Goal: Check status: Check status

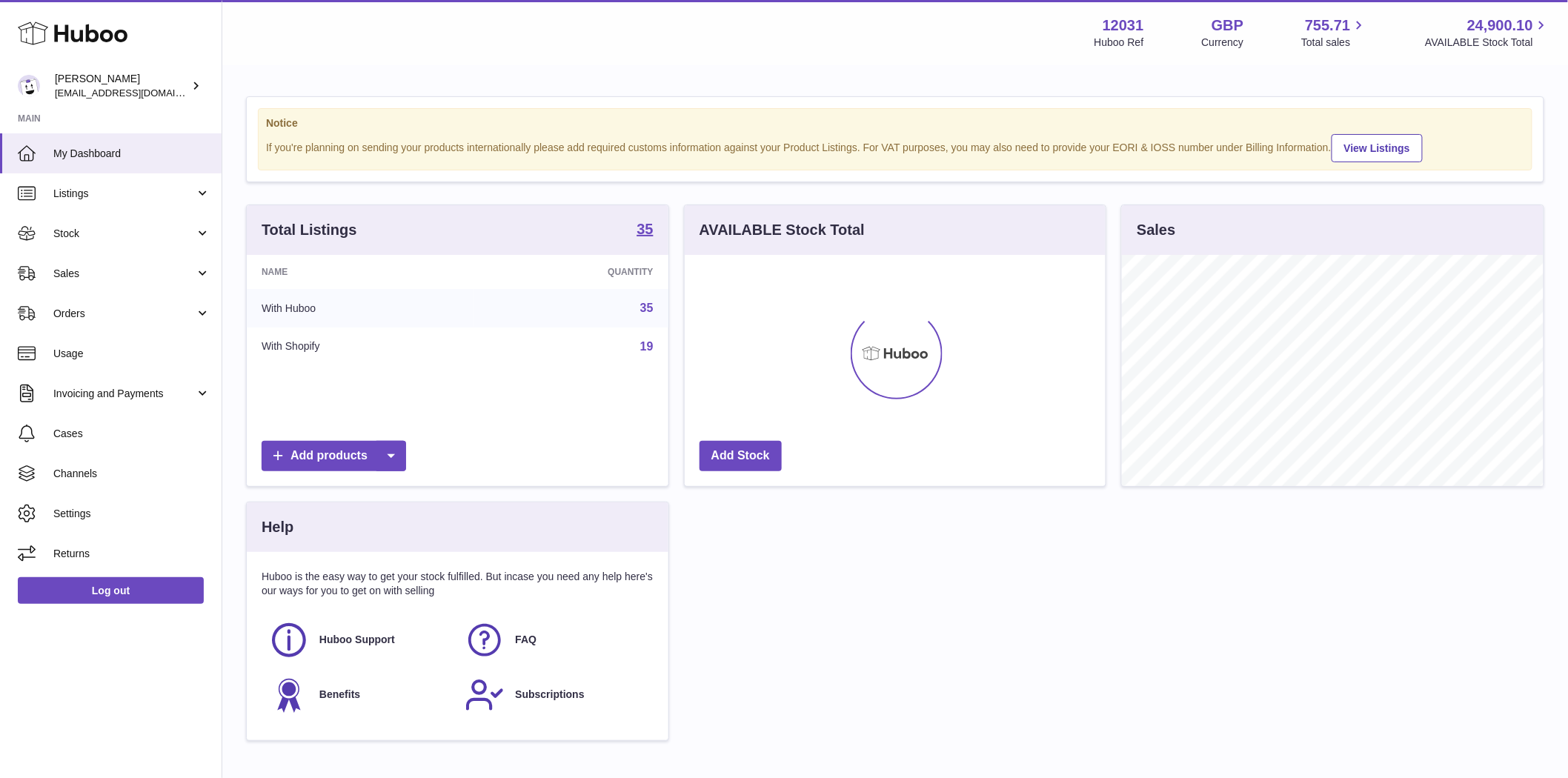
scroll to position [231, 421]
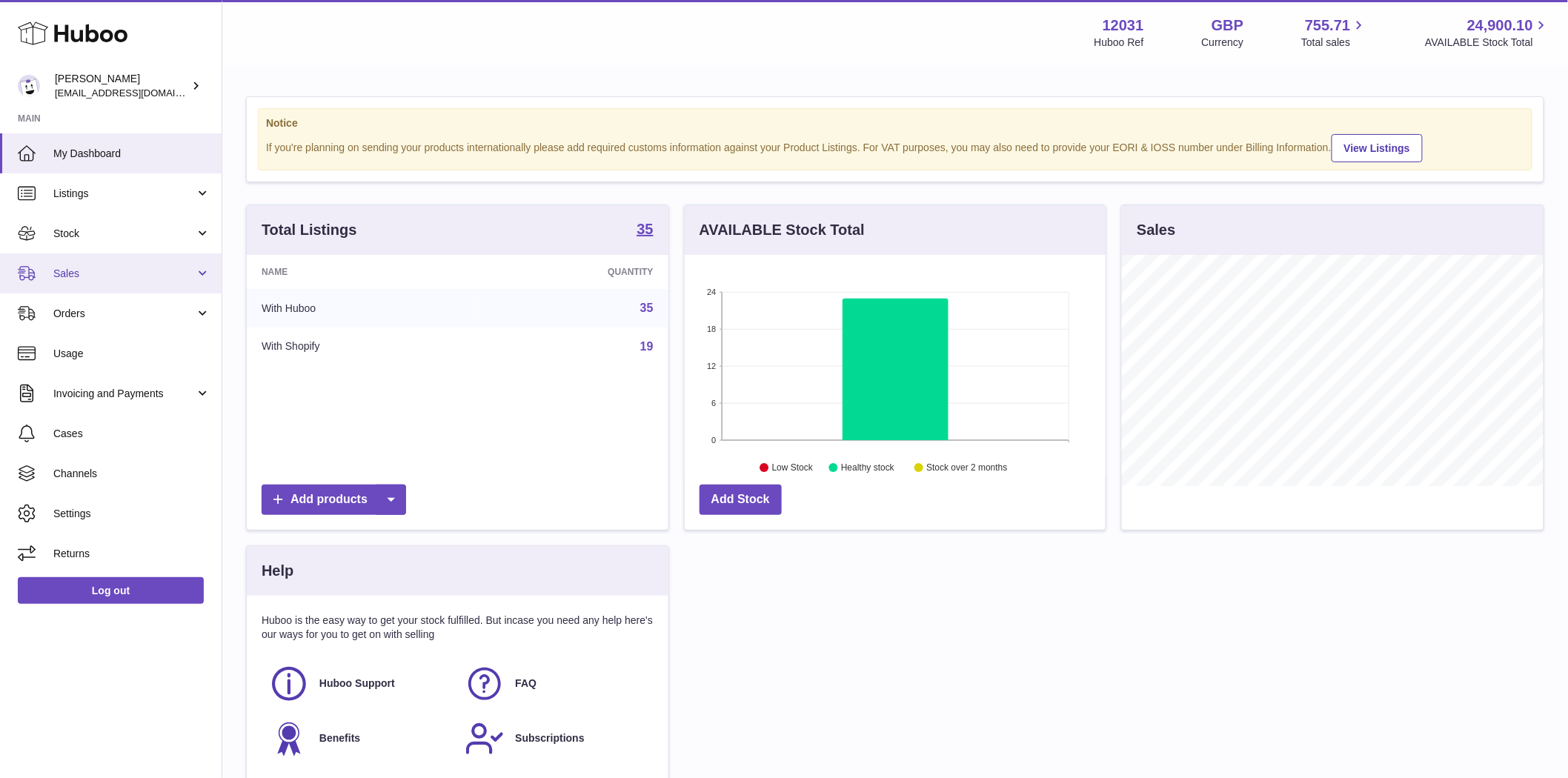
click at [94, 274] on span "Sales" at bounding box center [125, 274] width 142 height 14
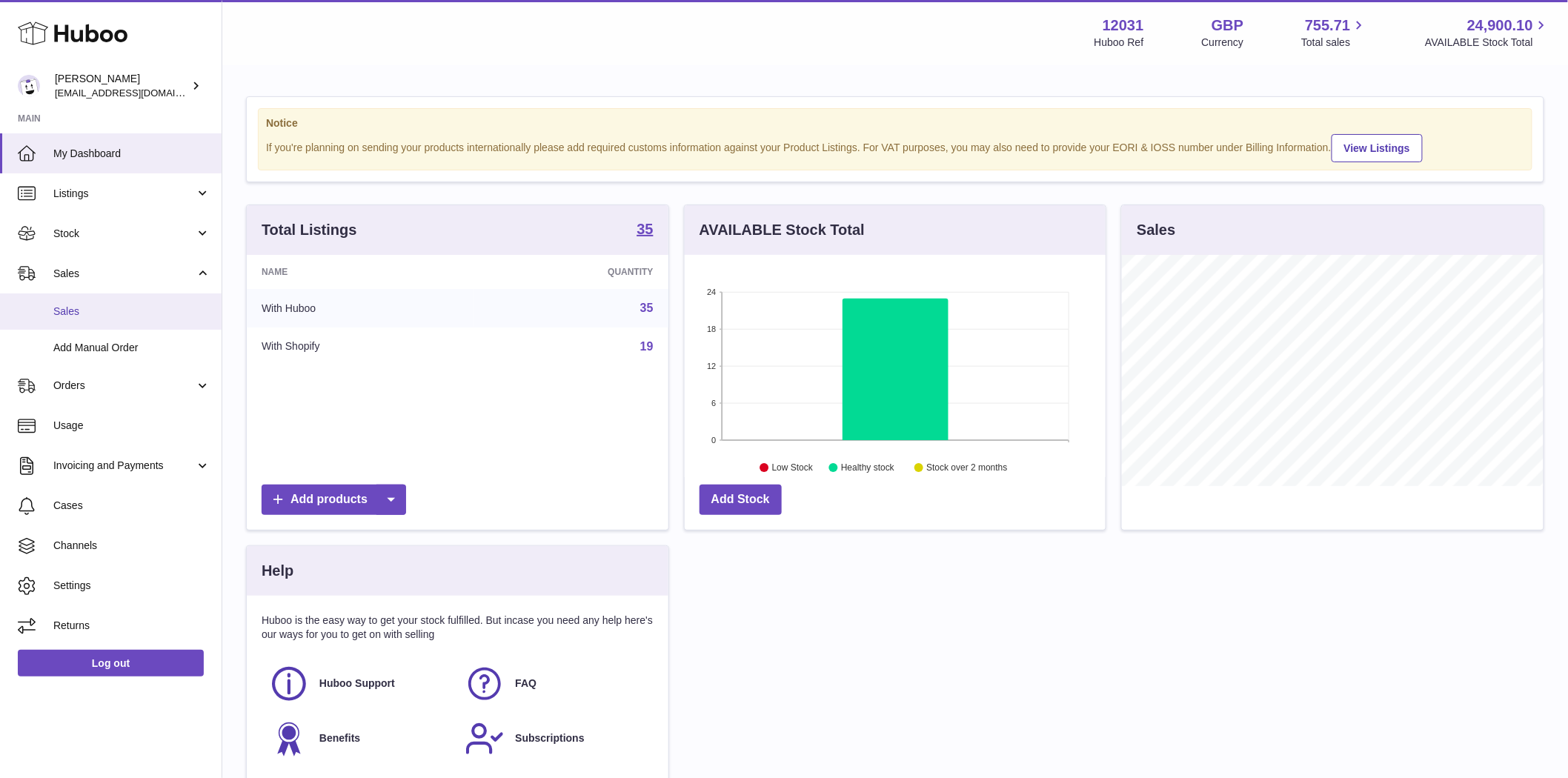
click at [91, 321] on link "Sales" at bounding box center [110, 311] width 222 height 36
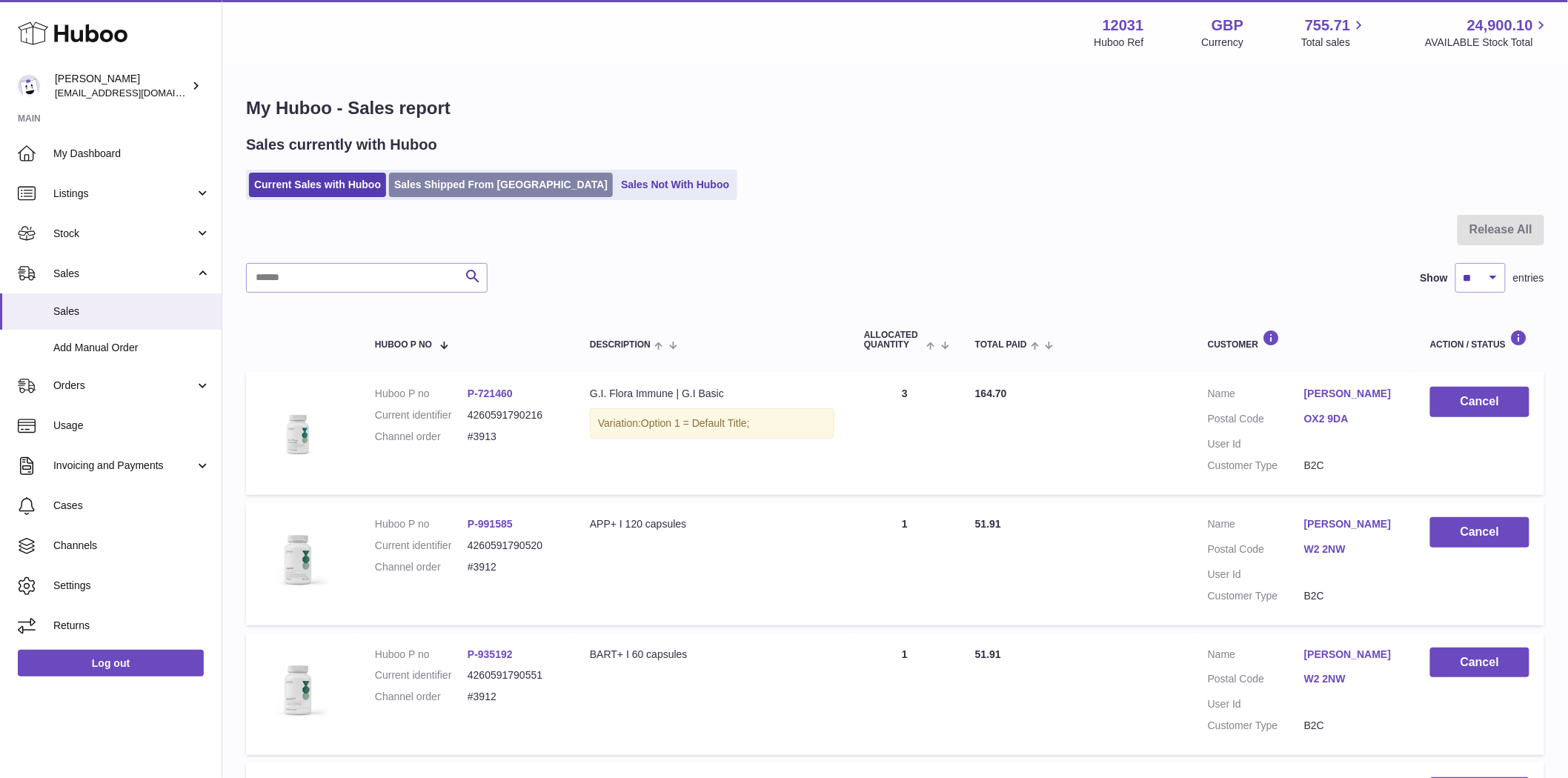
click at [475, 192] on link "Sales Shipped From [GEOGRAPHIC_DATA]" at bounding box center [501, 184] width 224 height 24
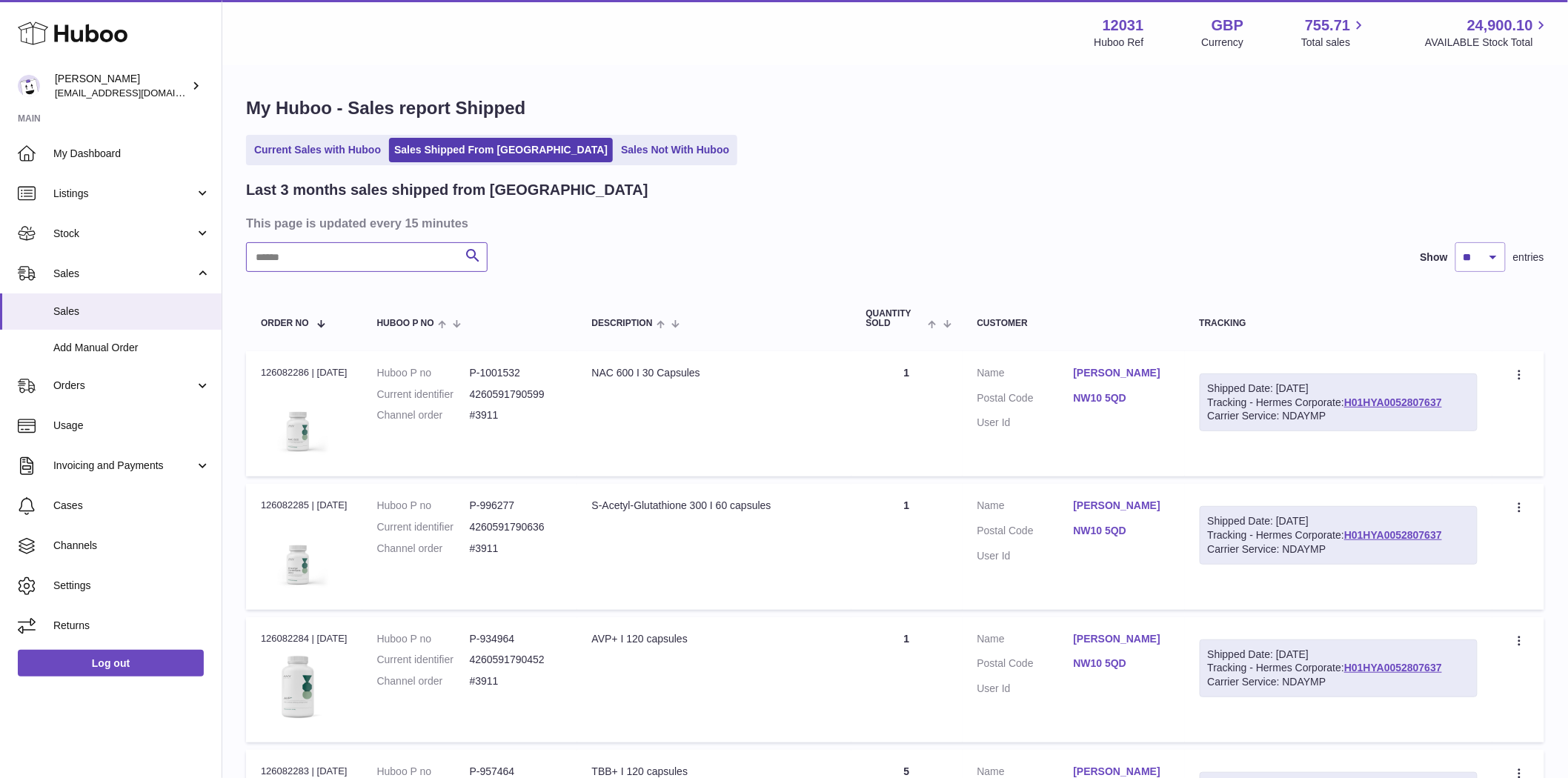
click at [310, 262] on input "text" at bounding box center [367, 257] width 241 height 30
paste input "****"
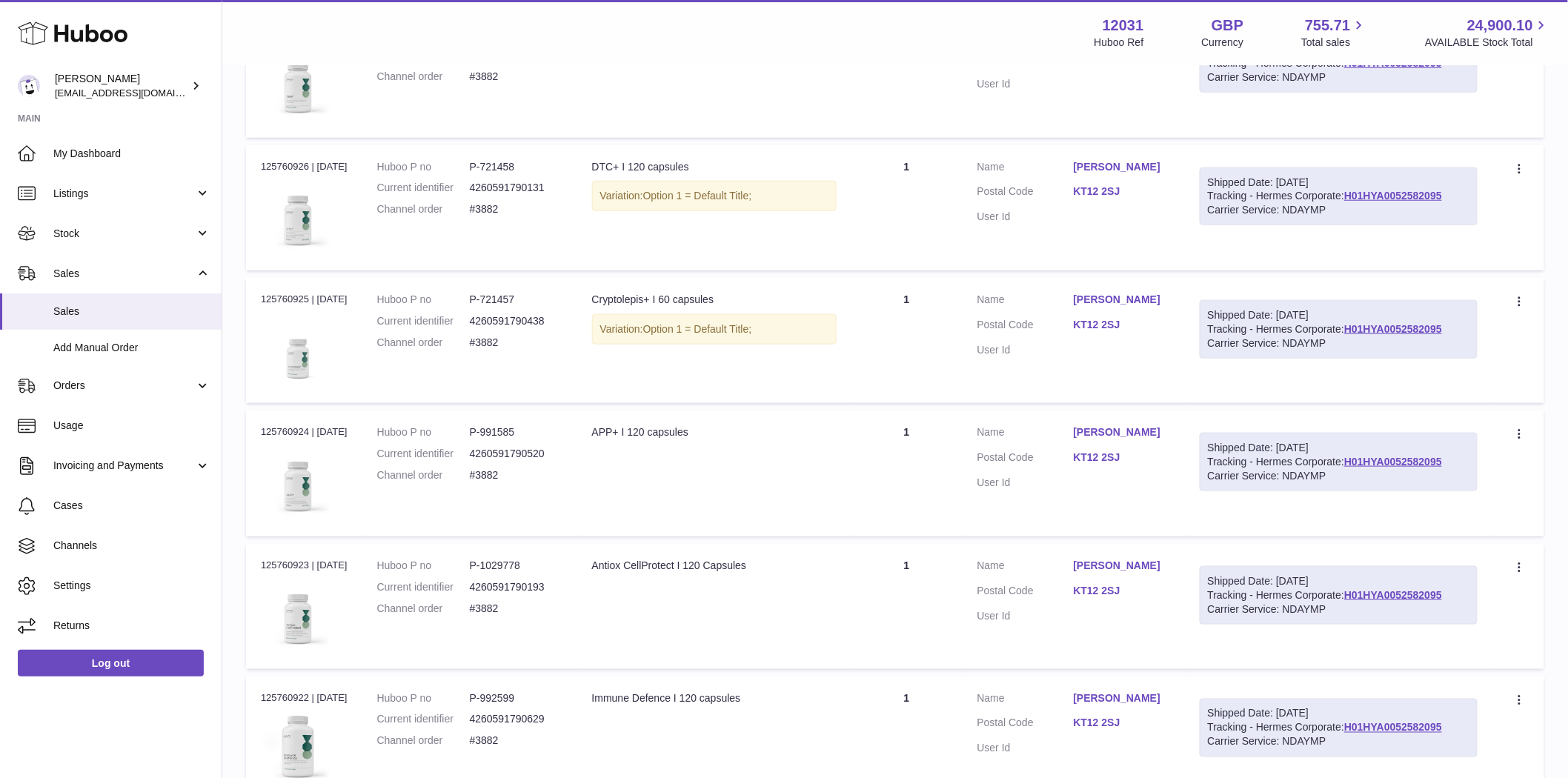
scroll to position [493, 0]
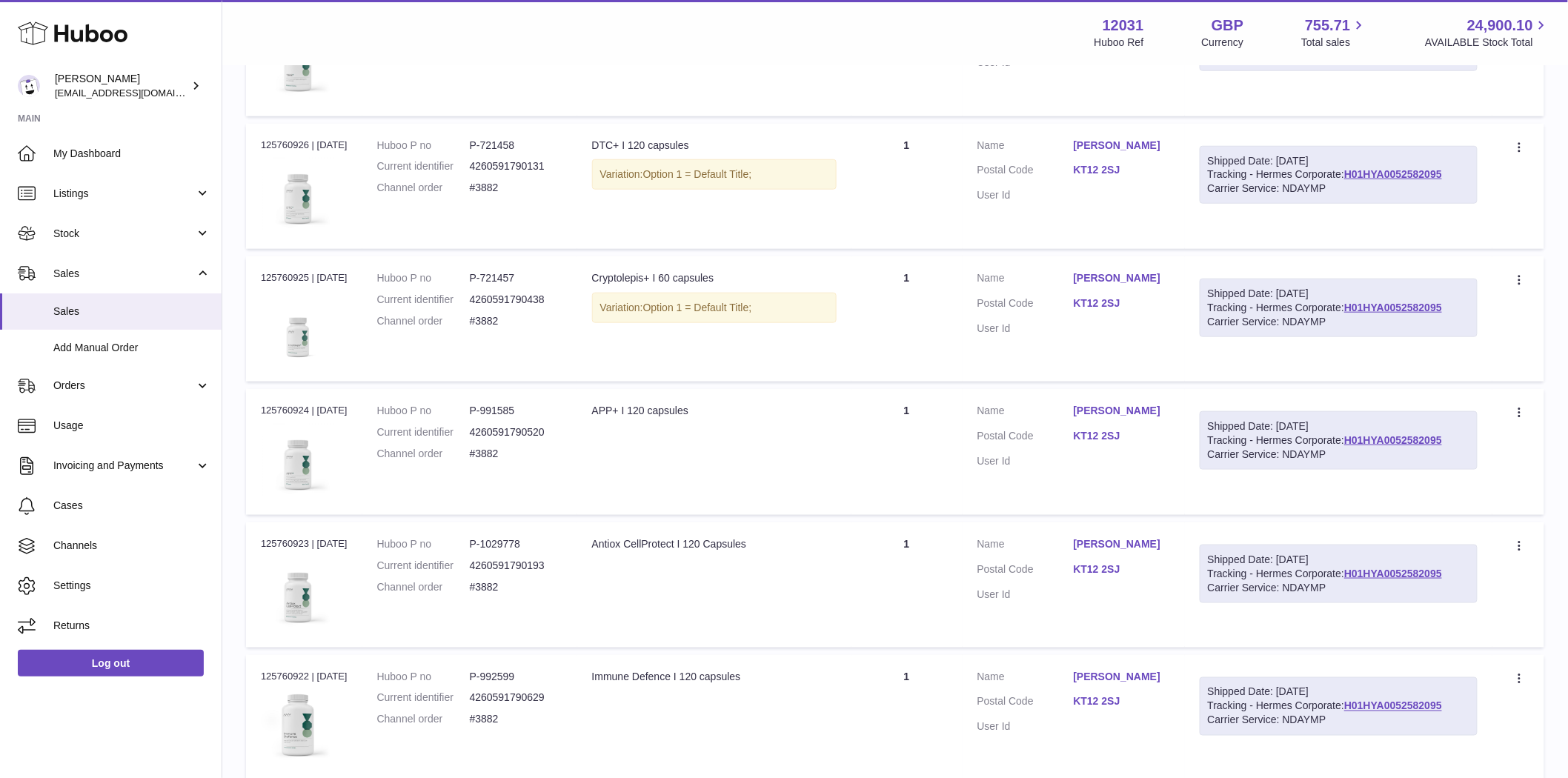
type input "****"
drag, startPoint x: 532, startPoint y: 283, endPoint x: 483, endPoint y: 278, distance: 49.3
click at [483, 278] on dd "P-721457" at bounding box center [516, 278] width 92 height 14
drag, startPoint x: 309, startPoint y: 276, endPoint x: 253, endPoint y: 276, distance: 56.0
click at [253, 276] on td "Order no 125760925 | [DATE]" at bounding box center [304, 318] width 117 height 125
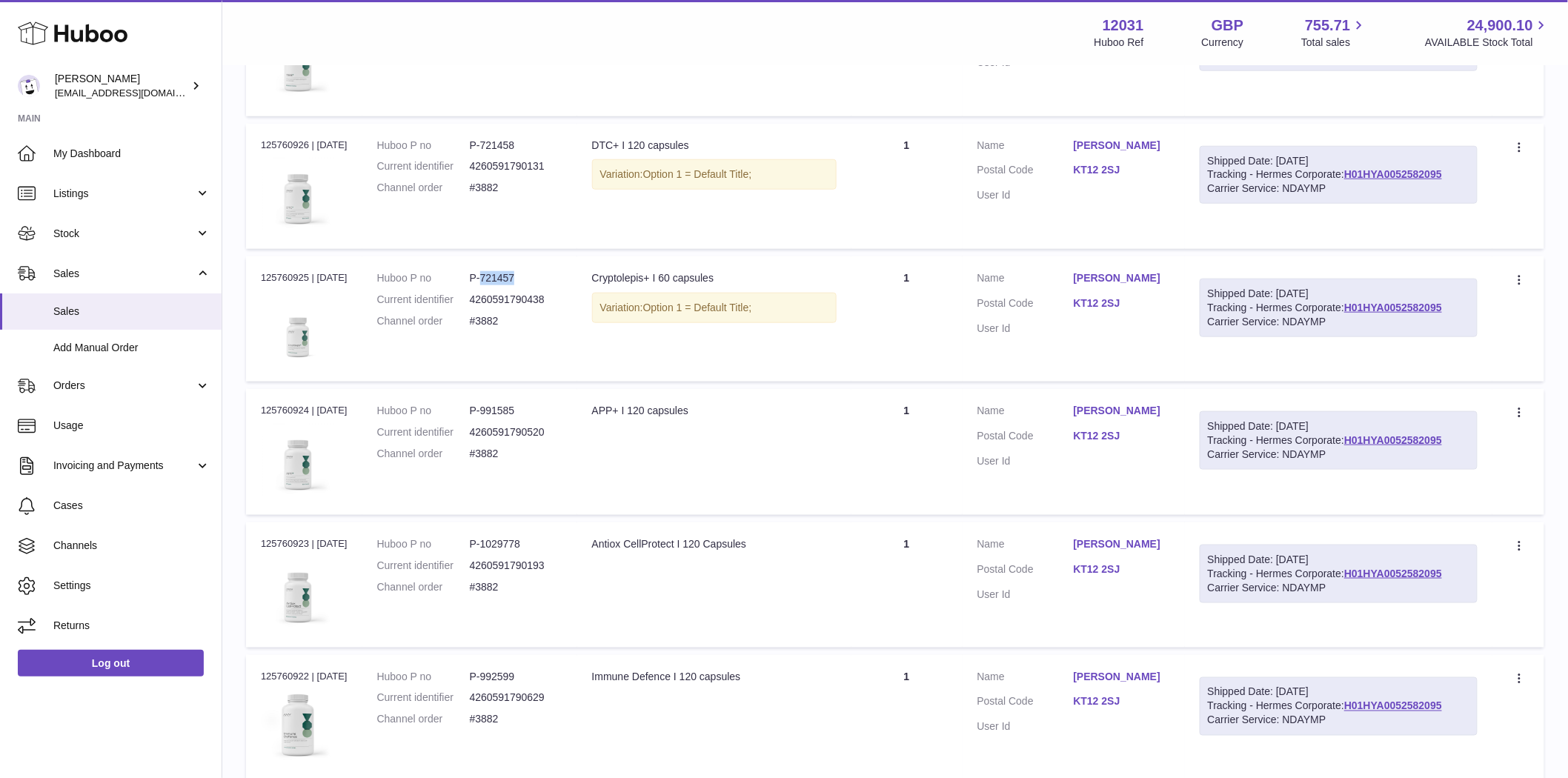
copy div "125760925"
